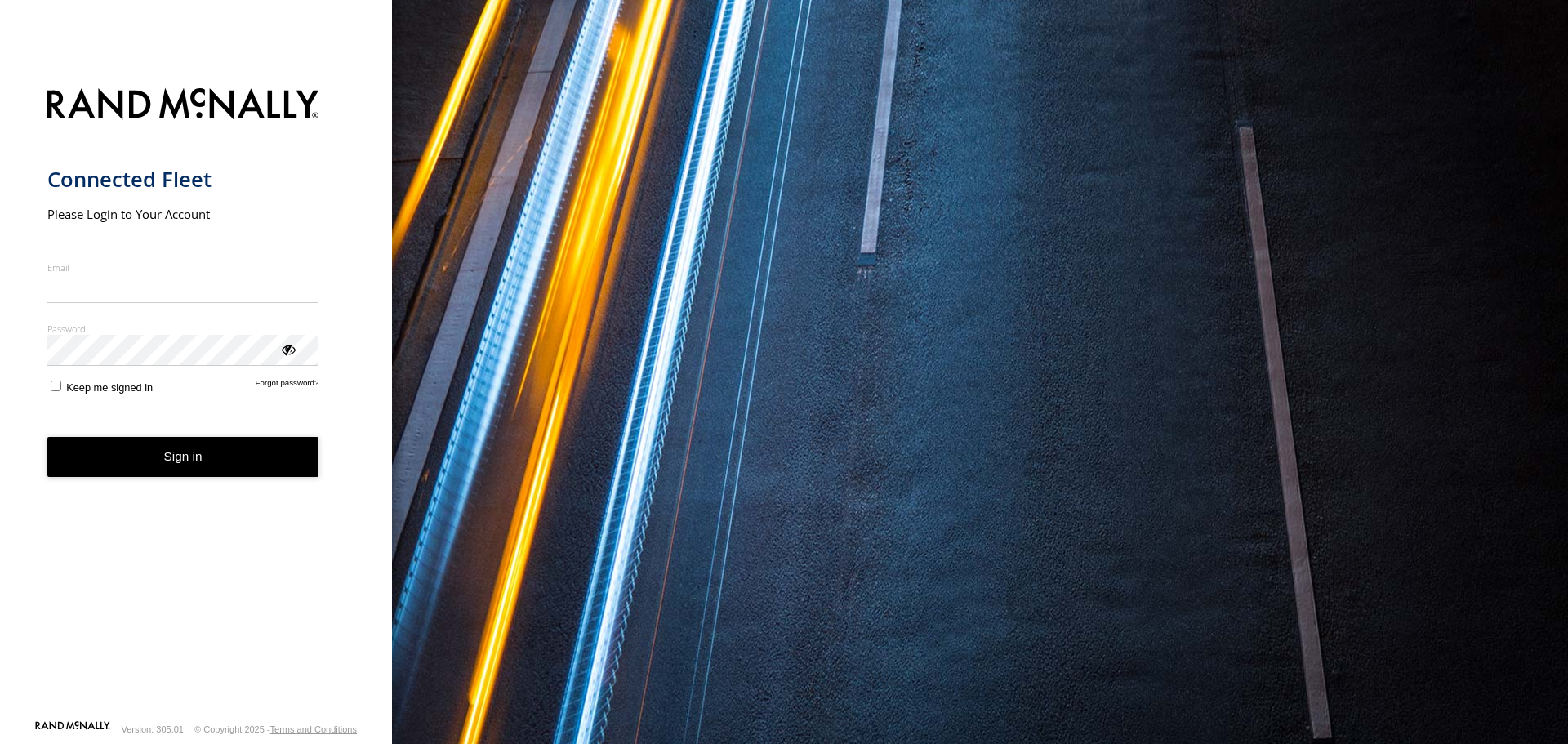
type input "**********"
click at [51, 401] on form "**********" at bounding box center [196, 398] width 298 height 641
click at [206, 454] on button "Sign in" at bounding box center [183, 457] width 272 height 40
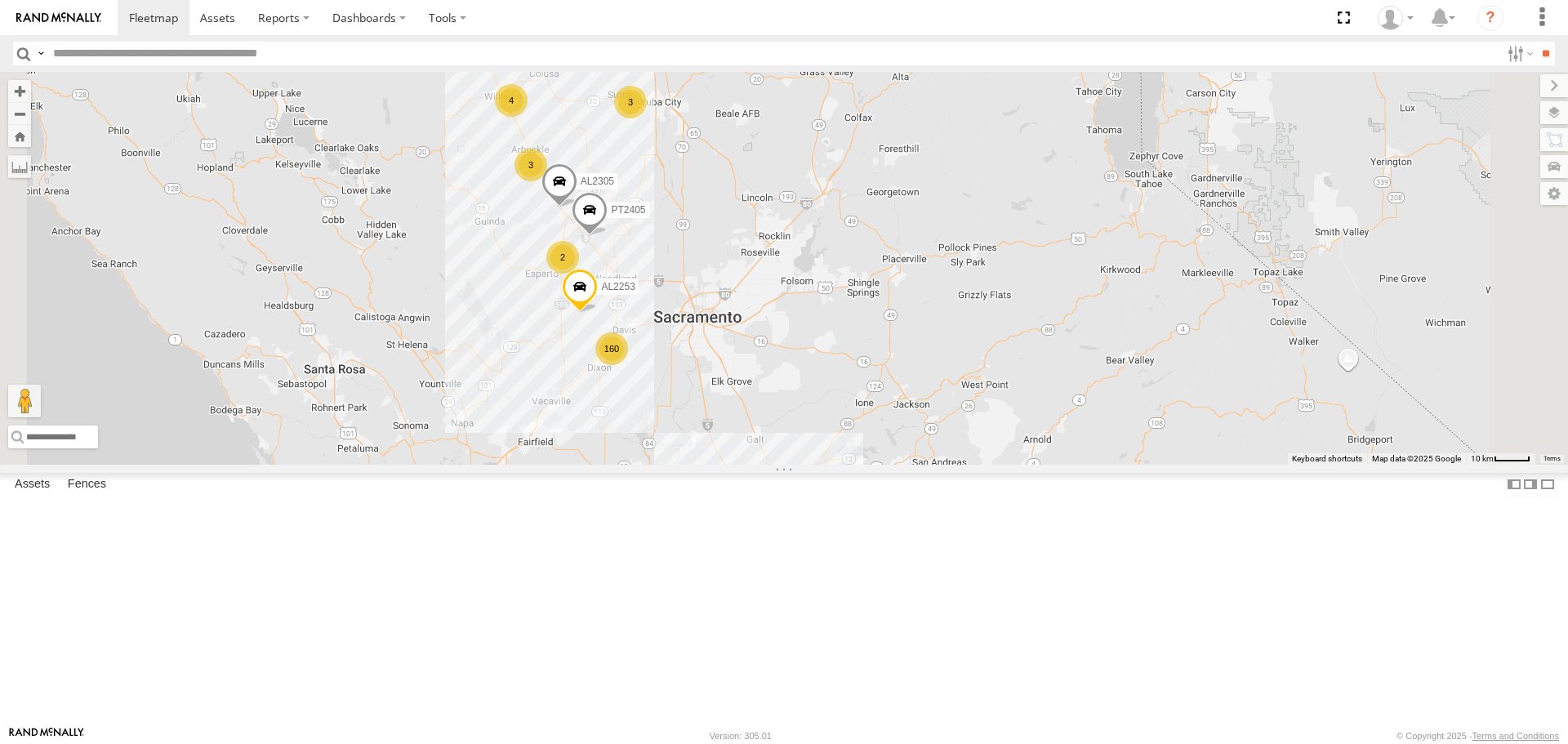
drag, startPoint x: 841, startPoint y: 139, endPoint x: 841, endPoint y: 299, distance: 160.0
click at [841, 299] on div "FRONTLOADER JD344H 160 2 3 3 4 AL2253 AL2305 PT2405" at bounding box center [784, 267] width 1568 height 392
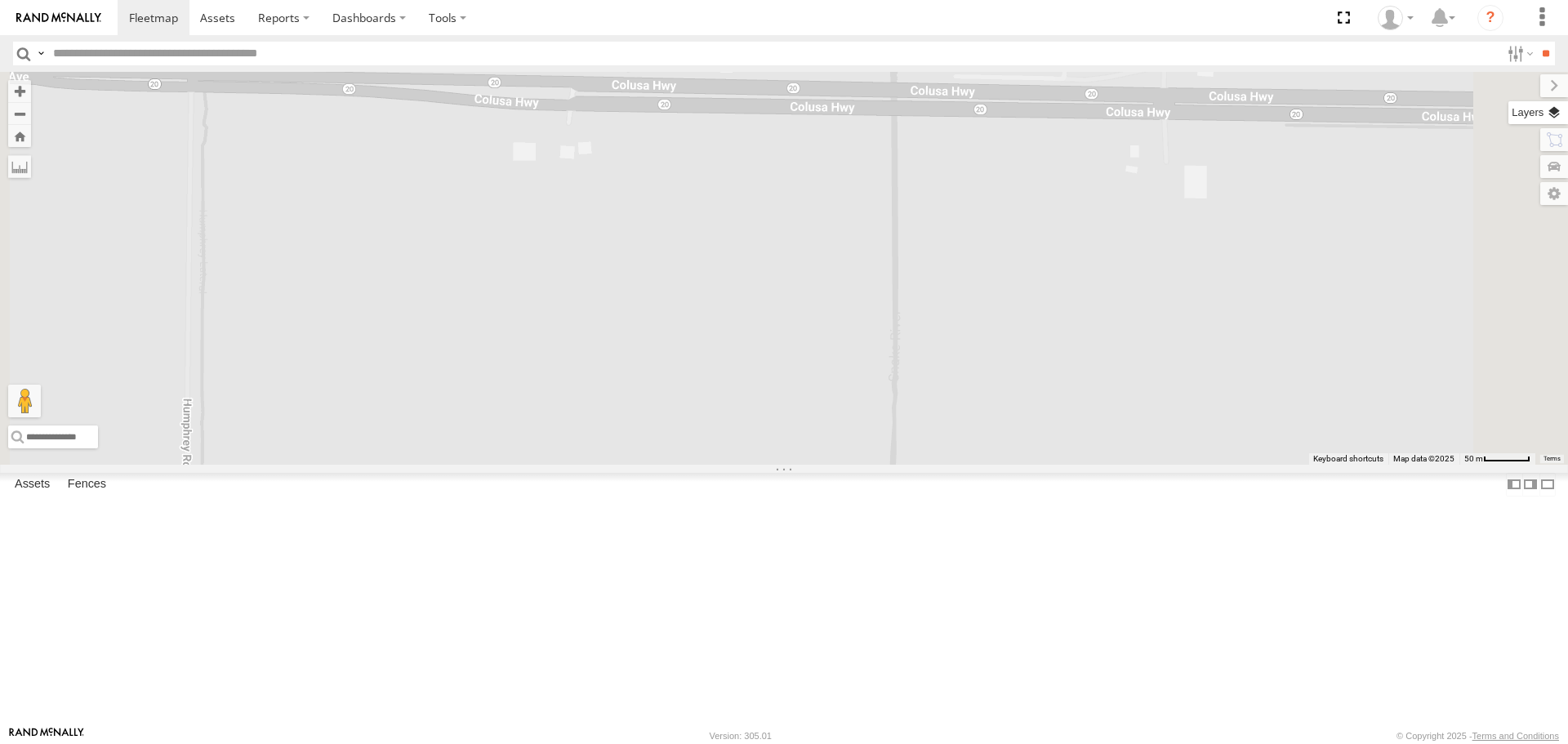
click at [1554, 110] on label at bounding box center [1538, 112] width 60 height 23
click at [1508, 110] on label at bounding box center [1538, 112] width 60 height 23
click at [0, 0] on span "Basemaps" at bounding box center [0, 0] width 0 height 0
click at [0, 0] on span "Terrain" at bounding box center [0, 0] width 0 height 0
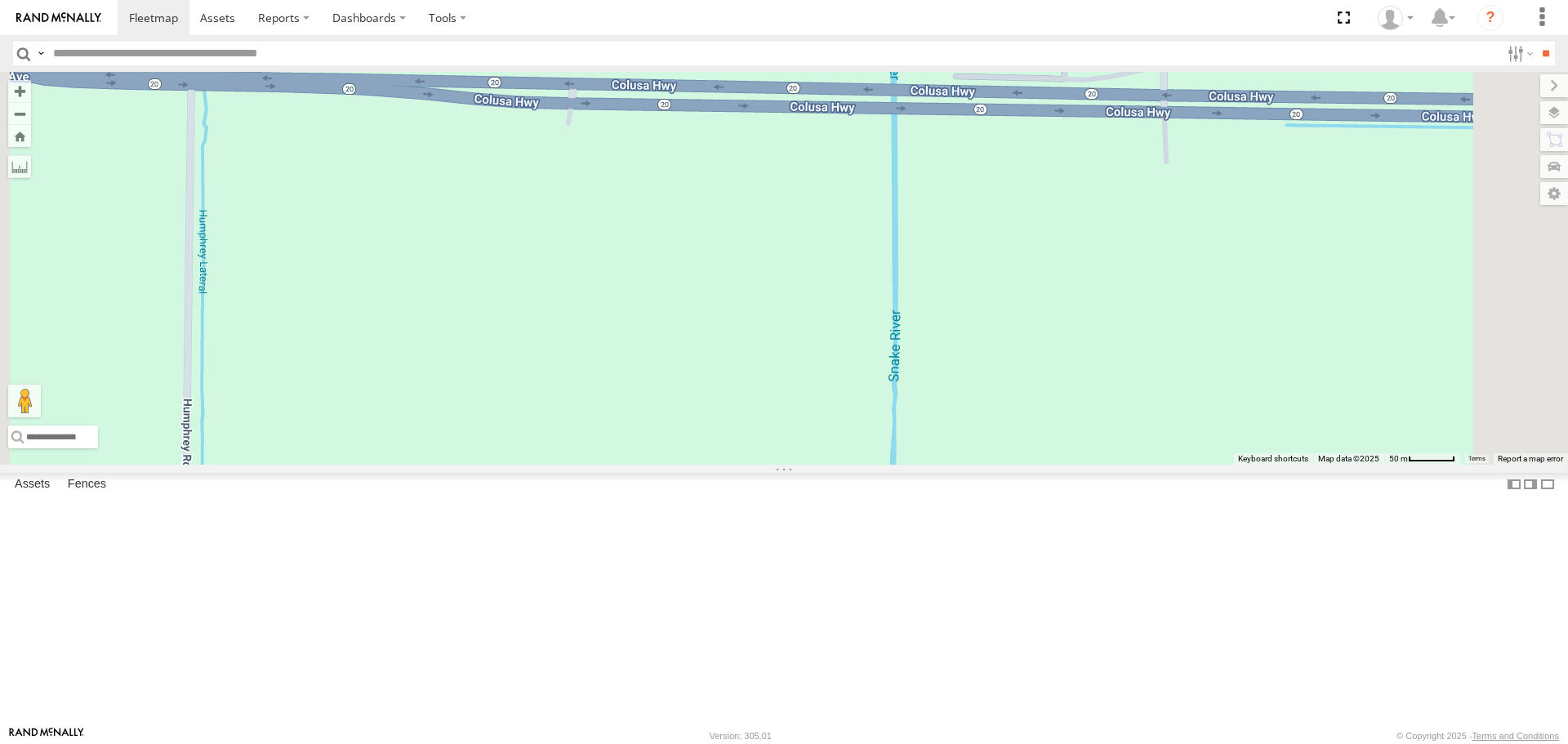
click at [0, 0] on span "Satellite" at bounding box center [0, 0] width 0 height 0
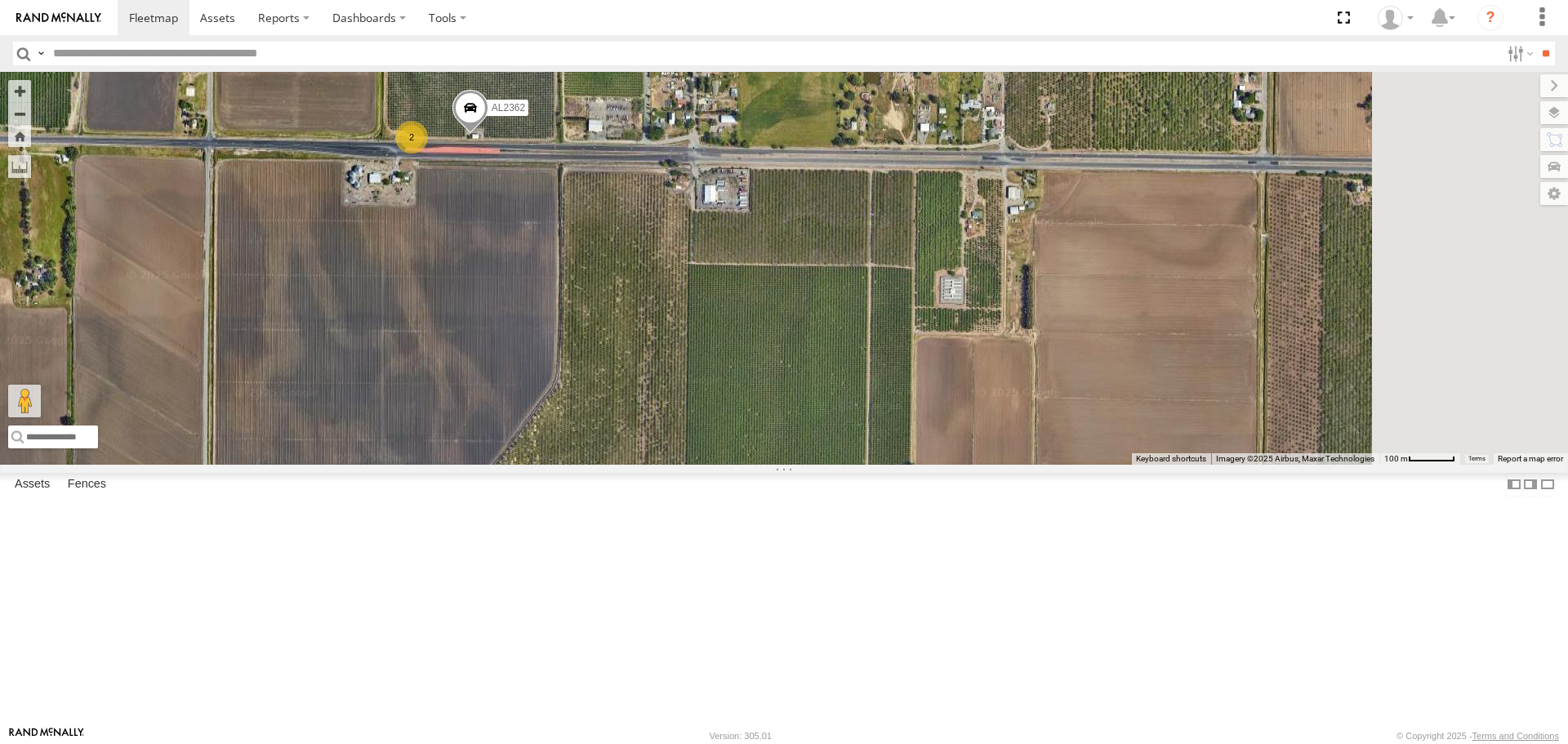
drag, startPoint x: 950, startPoint y: 387, endPoint x: 786, endPoint y: 367, distance: 165.2
click at [786, 367] on div "FRONTLOADER JD344H AL2253 AL2305 PT2405 AL2265 AL2263 AL2335 2 AL2362" at bounding box center [784, 267] width 1568 height 392
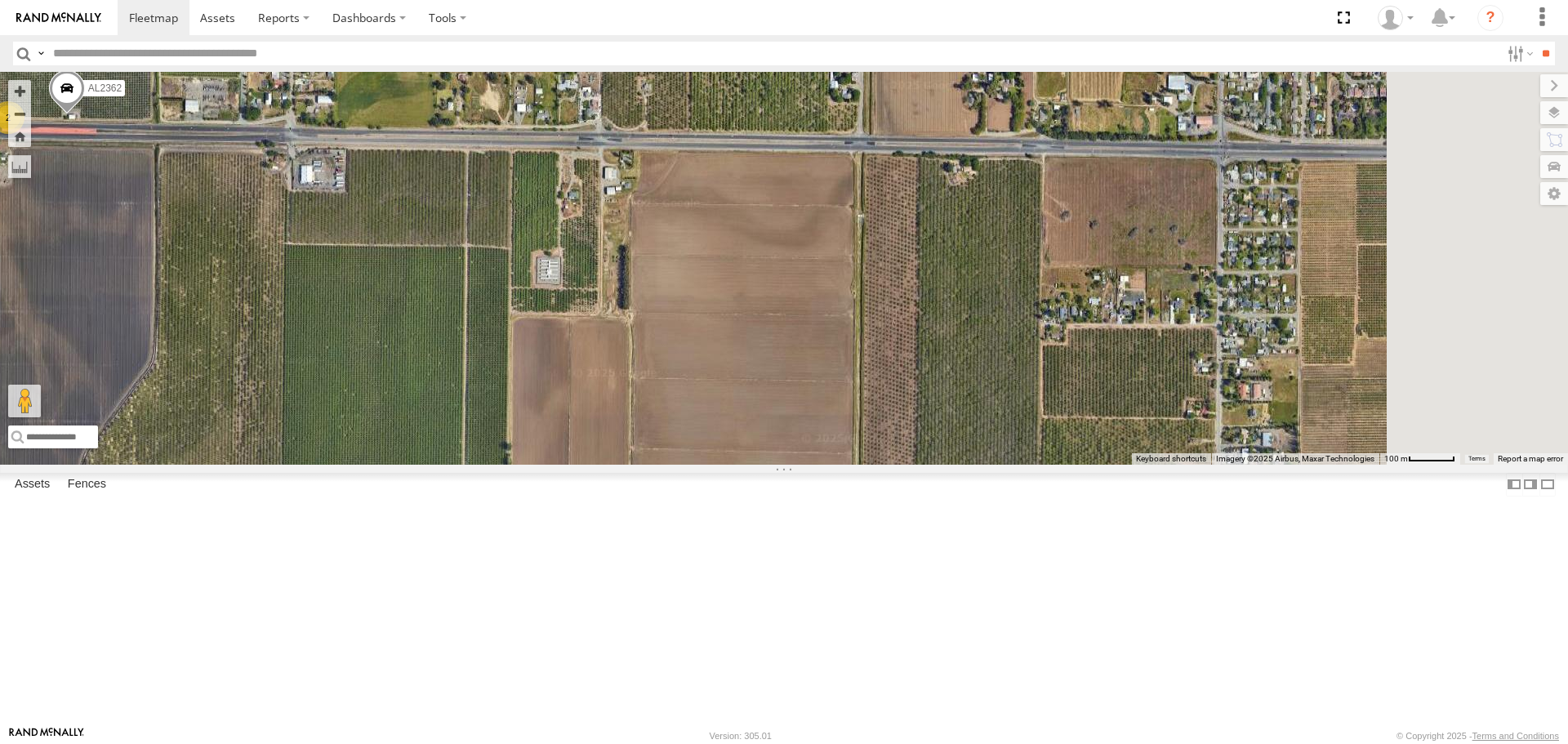
drag, startPoint x: 1114, startPoint y: 414, endPoint x: 804, endPoint y: 395, distance: 310.6
click at [804, 395] on div "FRONTLOADER JD344H AL2253 AL2305 PT2405 AL2265 AL2263 AL2335 2 AL2362" at bounding box center [784, 267] width 1568 height 392
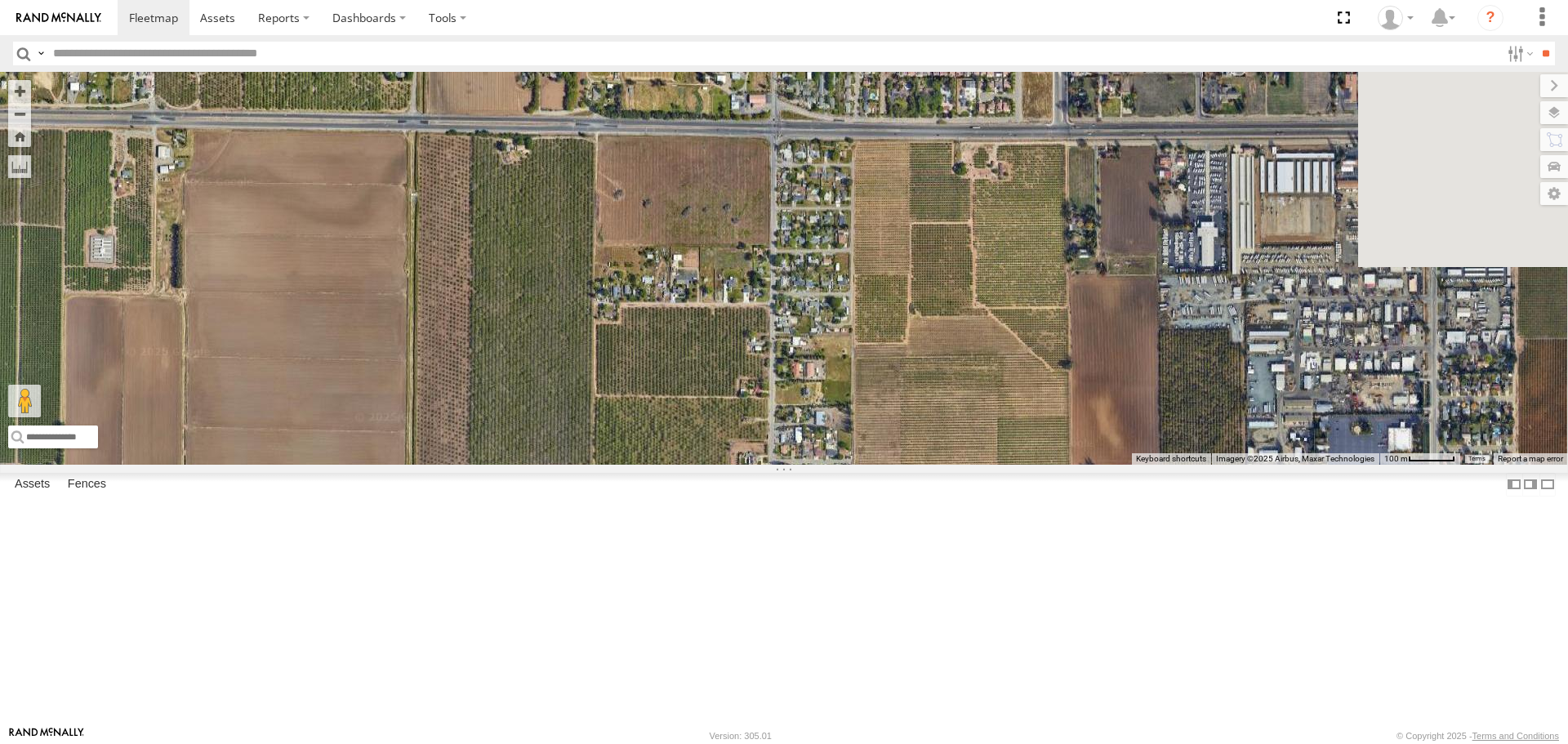
drag, startPoint x: 1133, startPoint y: 383, endPoint x: 890, endPoint y: 382, distance: 243.0
click at [890, 382] on div "FRONTLOADER JD344H AL2253 AL2305 PT2405 AL2265 AL2263 AL2335 2 AL2362" at bounding box center [784, 267] width 1568 height 392
